Goal: Task Accomplishment & Management: Use online tool/utility

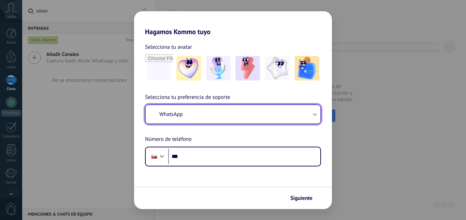
click at [193, 113] on button "WhatsApp" at bounding box center [233, 114] width 175 height 18
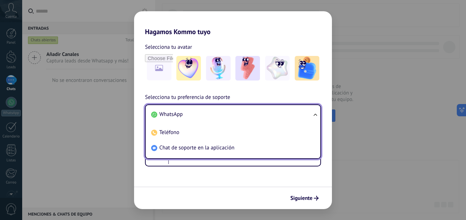
click at [291, 90] on div "Selecciona tu avatar Selecciona tu preferencia de soporte WhatsApp WhatsApp Tel…" at bounding box center [233, 101] width 198 height 131
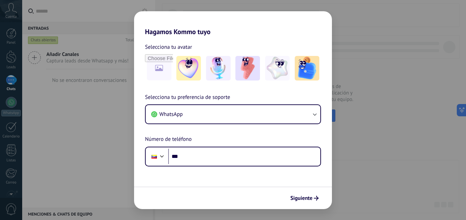
click at [256, 13] on h2 "Hagamos Kommo tuyo" at bounding box center [233, 23] width 198 height 25
click at [301, 88] on div "Selecciona tu avatar Selecciona tu preferencia de soporte WhatsApp Número de te…" at bounding box center [233, 101] width 198 height 131
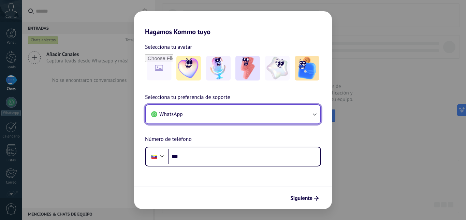
click at [185, 114] on button "WhatsApp" at bounding box center [233, 114] width 175 height 18
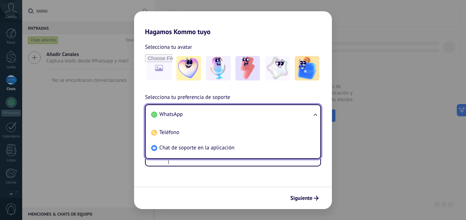
click at [206, 150] on span "Chat de soporte en la aplicación" at bounding box center [196, 147] width 75 height 7
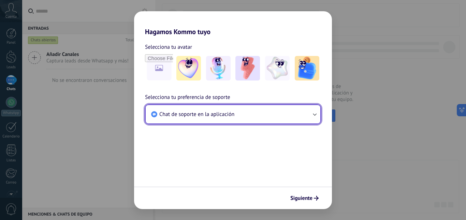
click at [213, 113] on span "Chat de soporte en la aplicación" at bounding box center [196, 114] width 75 height 7
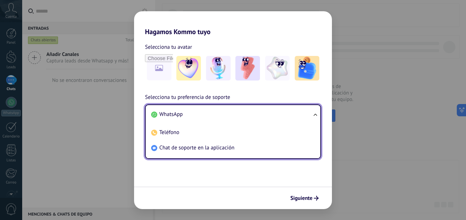
click at [236, 168] on form "Selecciona tu avatar Selecciona tu preferencia de soporte Chat de soporte en la…" at bounding box center [233, 122] width 198 height 173
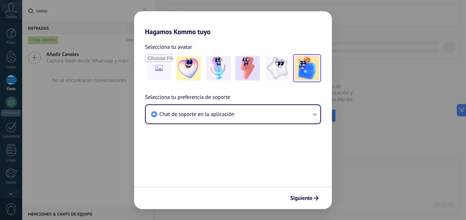
click at [307, 67] on img at bounding box center [307, 68] width 25 height 25
click at [303, 196] on span "Siguiente" at bounding box center [301, 198] width 22 height 5
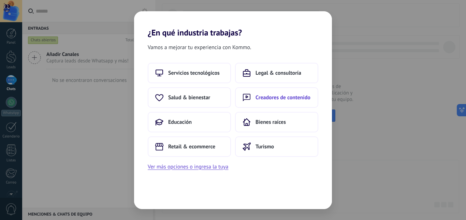
click at [278, 100] on span "Creadores de contenido" at bounding box center [283, 97] width 55 height 7
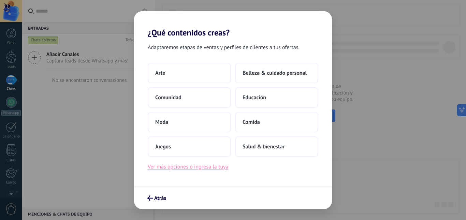
click at [210, 167] on button "Ver más opciones o ingresa la tuya" at bounding box center [188, 166] width 81 height 9
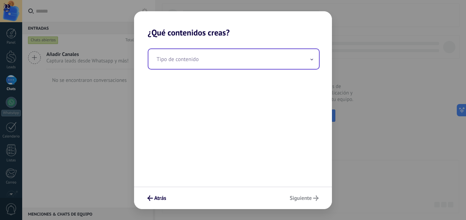
click at [217, 56] on input "text" at bounding box center [233, 59] width 171 height 20
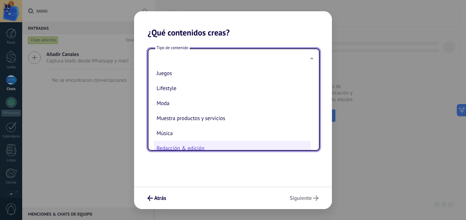
scroll to position [136, 0]
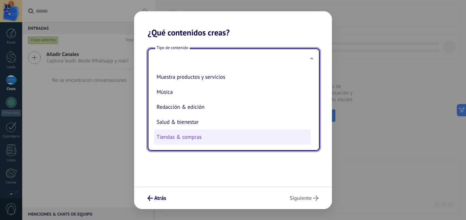
click at [185, 140] on li "Tiendas & compras" at bounding box center [232, 137] width 157 height 15
type input "**********"
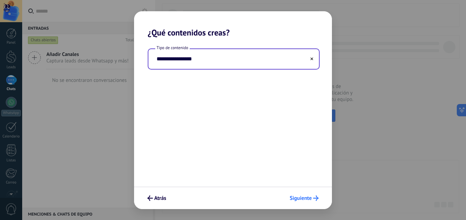
click at [303, 196] on span "Siguiente" at bounding box center [301, 198] width 22 height 5
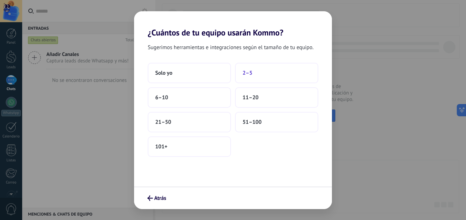
click at [266, 71] on button "2–5" at bounding box center [276, 73] width 83 height 20
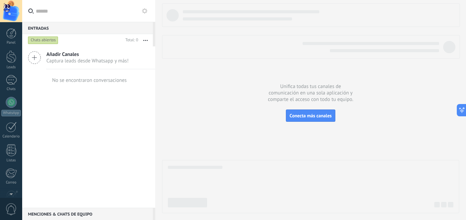
scroll to position [64, 0]
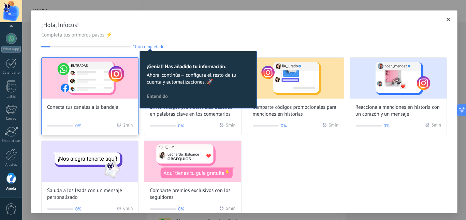
click at [99, 99] on div "Conecta tus canales a la bandeja" at bounding box center [90, 84] width 97 height 53
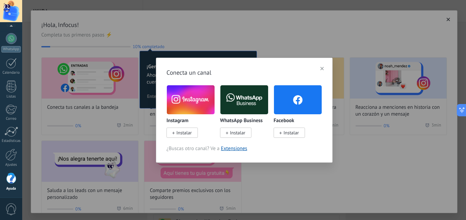
click at [184, 107] on img at bounding box center [191, 100] width 48 height 32
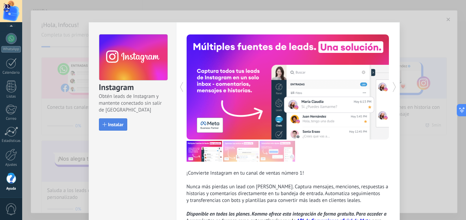
click at [99, 124] on button "Instalar" at bounding box center [113, 124] width 28 height 12
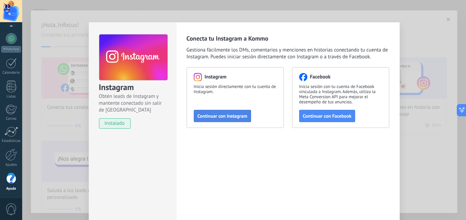
click at [222, 116] on span "Continuar con Instagram" at bounding box center [223, 116] width 50 height 5
click at [235, 115] on span "Continuar con Instagram" at bounding box center [223, 116] width 50 height 5
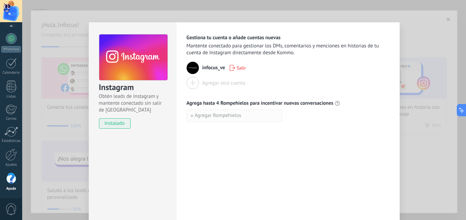
click at [188, 116] on button "Agregar Rompehielos" at bounding box center [235, 116] width 96 height 12
click at [209, 130] on span "Agregar Rompehielos" at bounding box center [218, 130] width 47 height 5
click at [293, 161] on div "Gestiona tu cuenta o añade cuentas nuevas Mantente conectado para gestionar los…" at bounding box center [288, 123] width 224 height 203
click at [418, 48] on div "Instagram Obtén leads de Instagram y mantente conectado sin salir de Kommo inst…" at bounding box center [244, 110] width 444 height 220
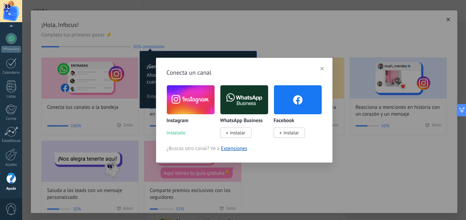
click at [322, 68] on icon "button" at bounding box center [321, 68] width 3 height 3
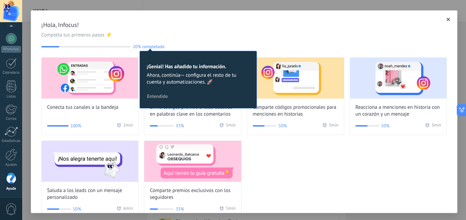
click at [447, 21] on icon "button" at bounding box center [448, 19] width 3 height 3
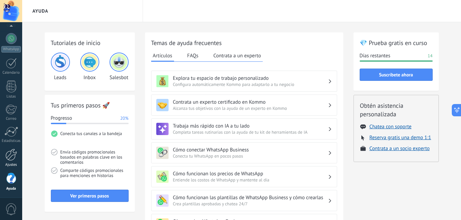
click at [10, 157] on div at bounding box center [11, 155] width 12 height 12
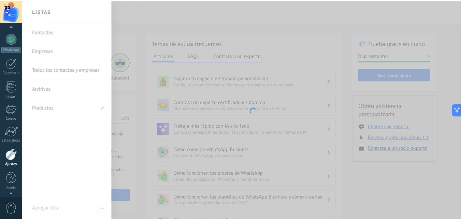
scroll to position [63, 0]
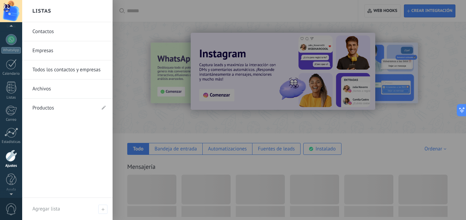
click at [13, 7] on div at bounding box center [11, 11] width 22 height 22
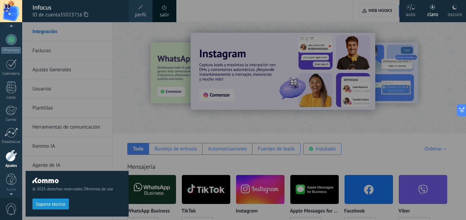
click at [166, 10] on span at bounding box center [165, 8] width 8 height 8
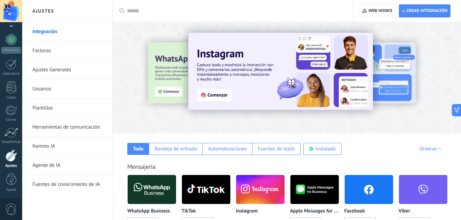
scroll to position [64, 0]
